Goal: Information Seeking & Learning: Learn about a topic

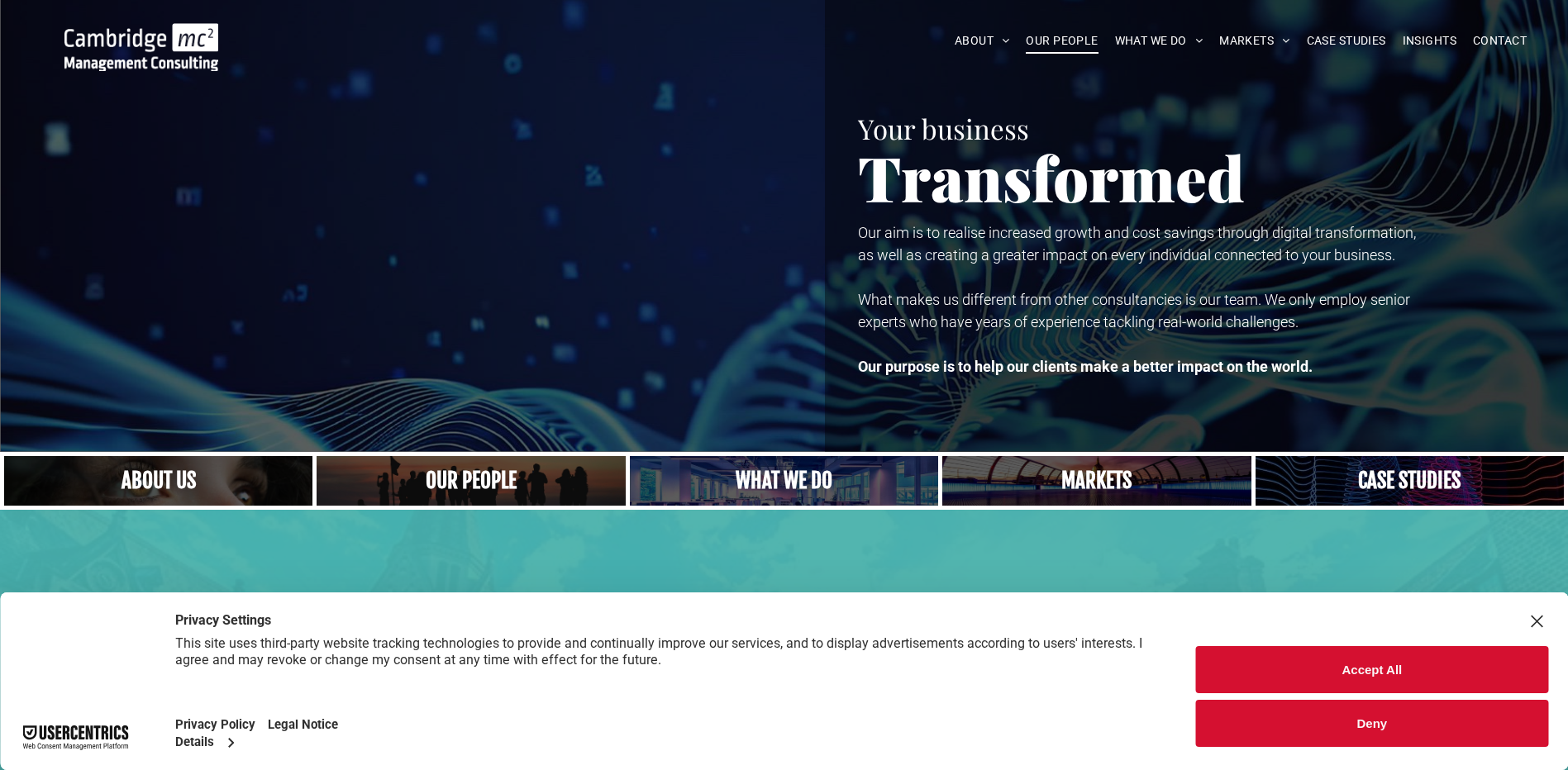
click at [1085, 40] on span "OUR PEOPLE" at bounding box center [1061, 40] width 72 height 26
click at [1263, 676] on button "Accept All" at bounding box center [1371, 669] width 352 height 47
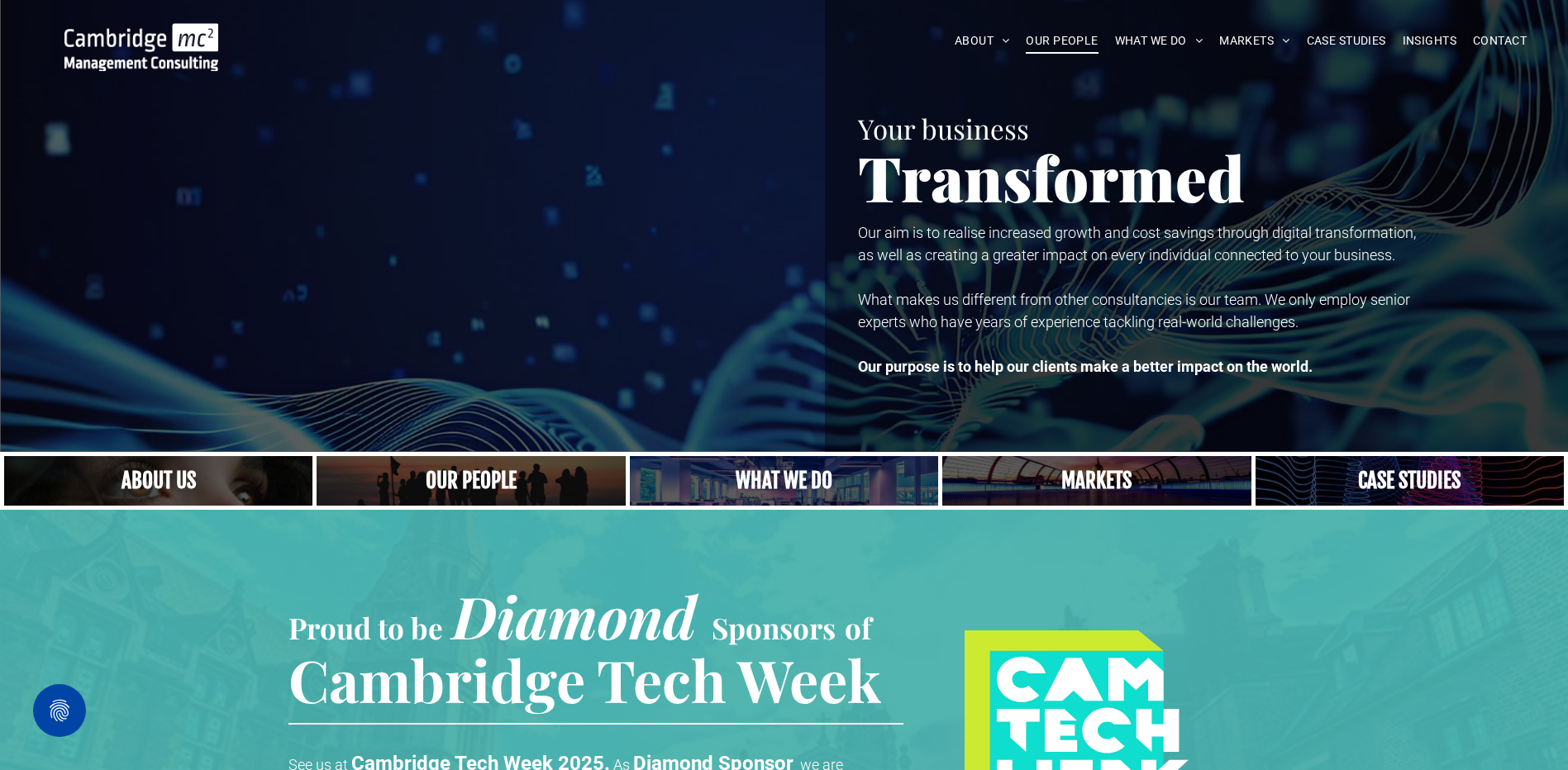
click at [1061, 37] on span "OUR PEOPLE" at bounding box center [1061, 40] width 72 height 26
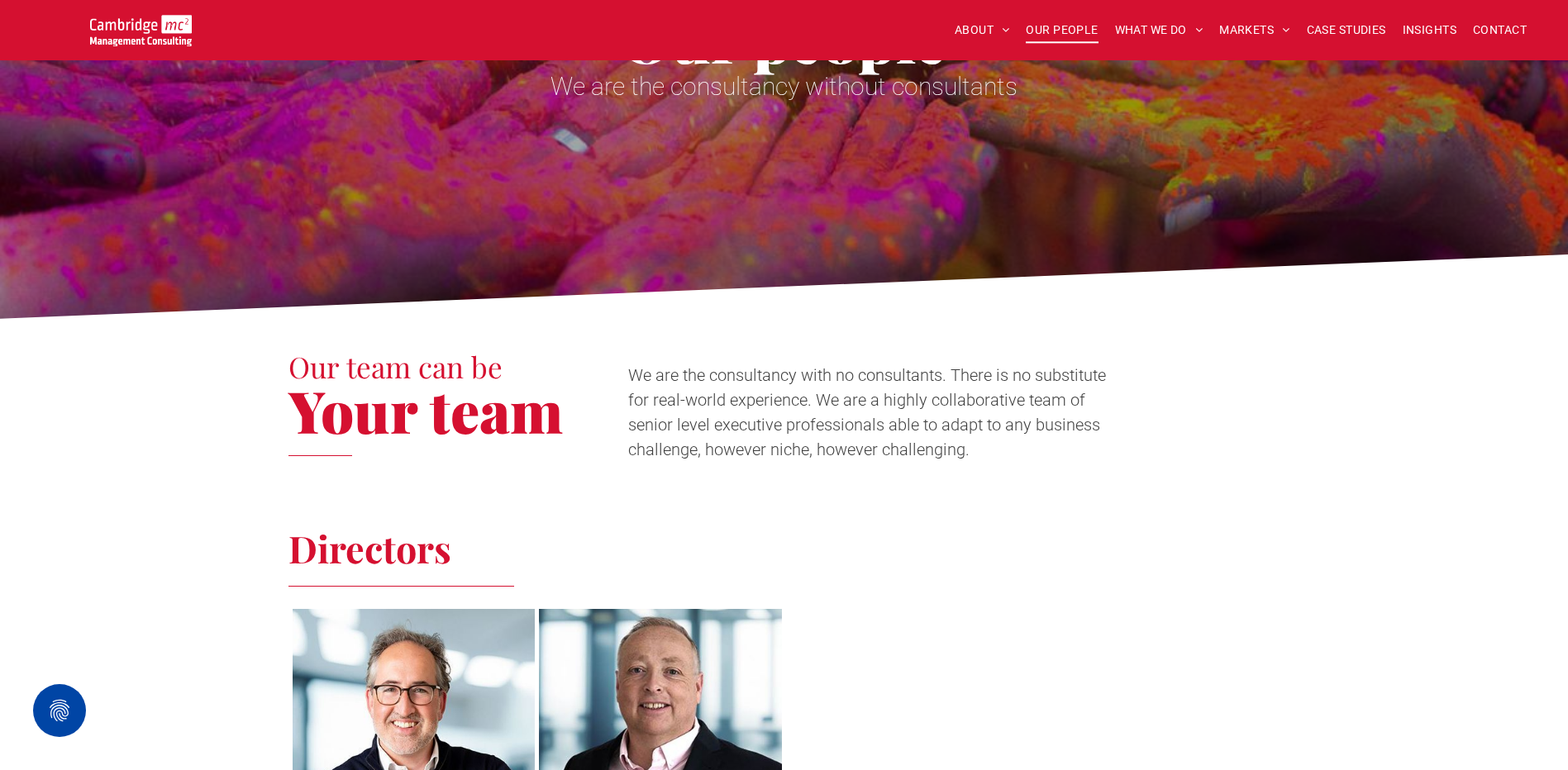
scroll to position [165, 0]
